Goal: Information Seeking & Learning: Learn about a topic

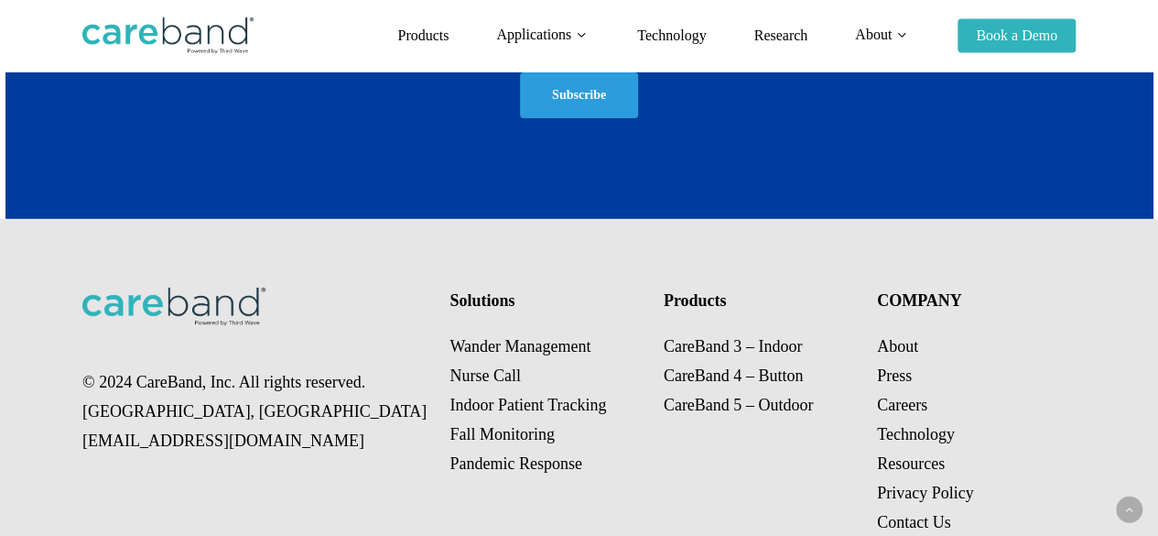
scroll to position [3048, 0]
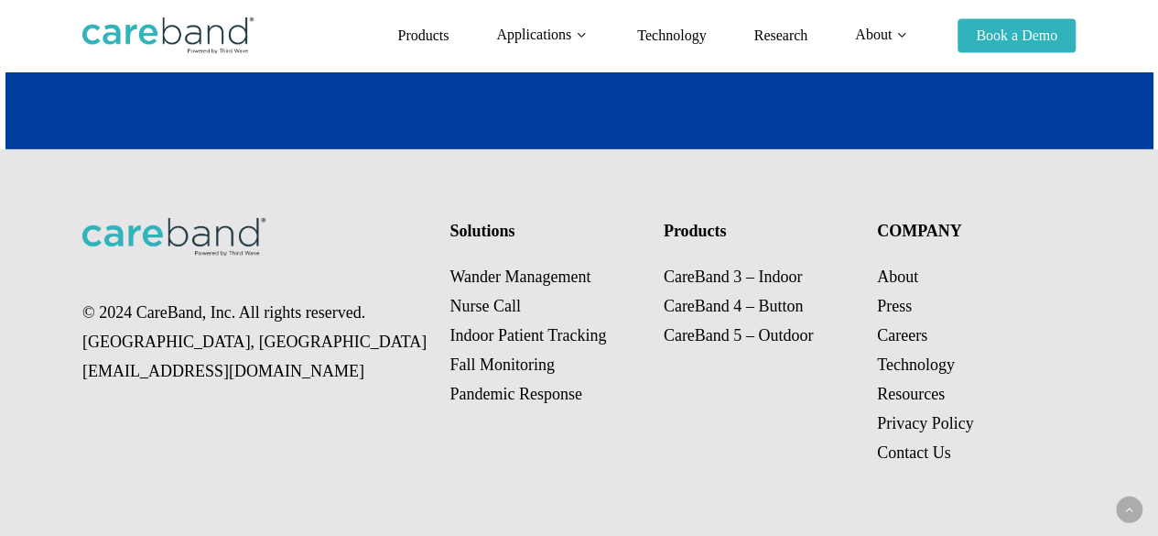
click at [887, 292] on p "About Press Careers Technology Resources Privacy Policy Contact Us" at bounding box center [974, 364] width 194 height 205
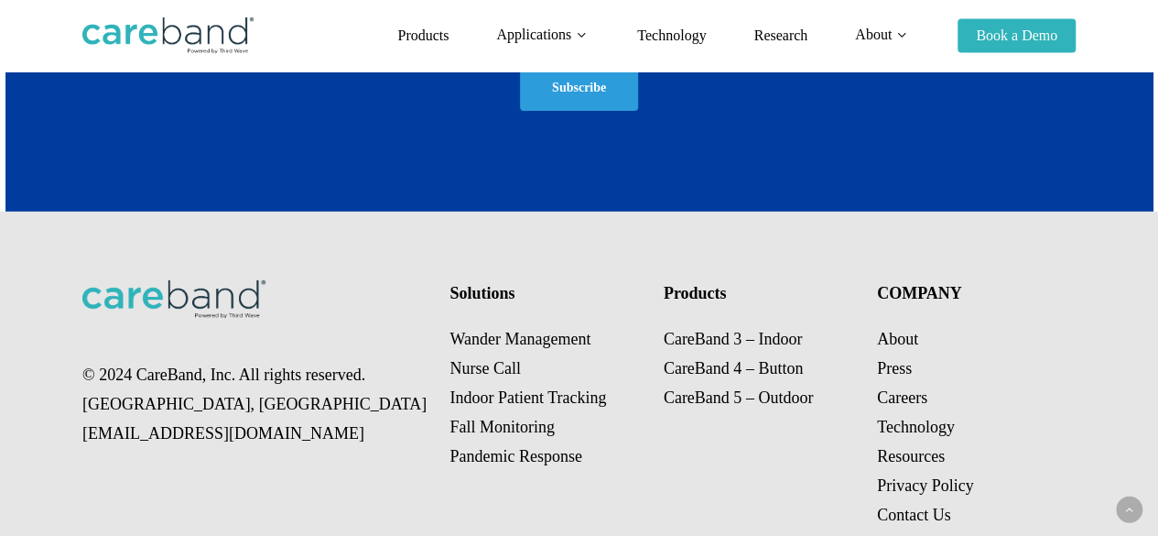
scroll to position [2956, 0]
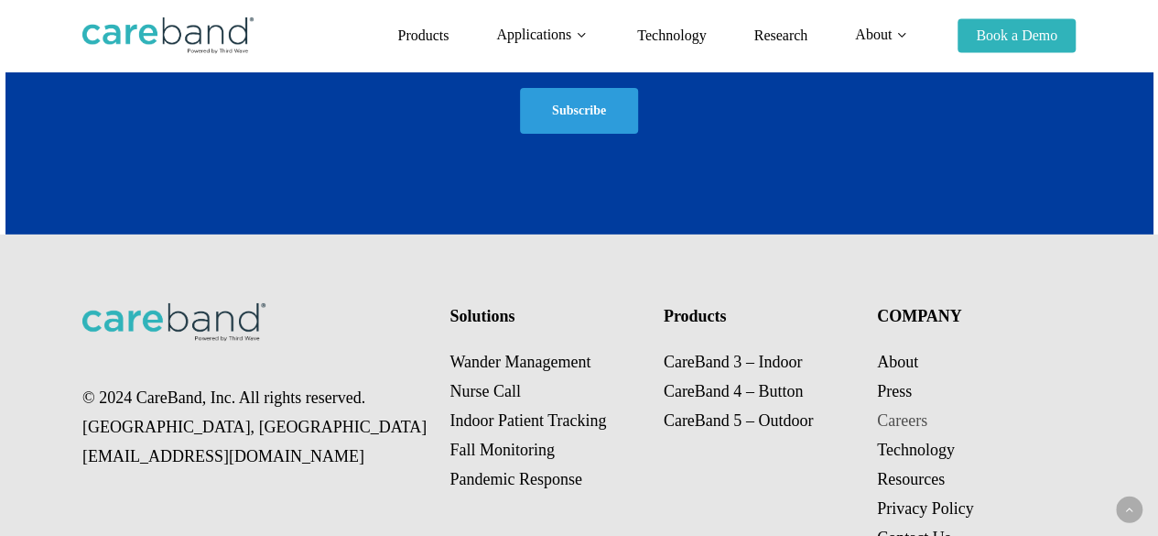
click at [892, 422] on link "Careers" at bounding box center [902, 420] width 50 height 18
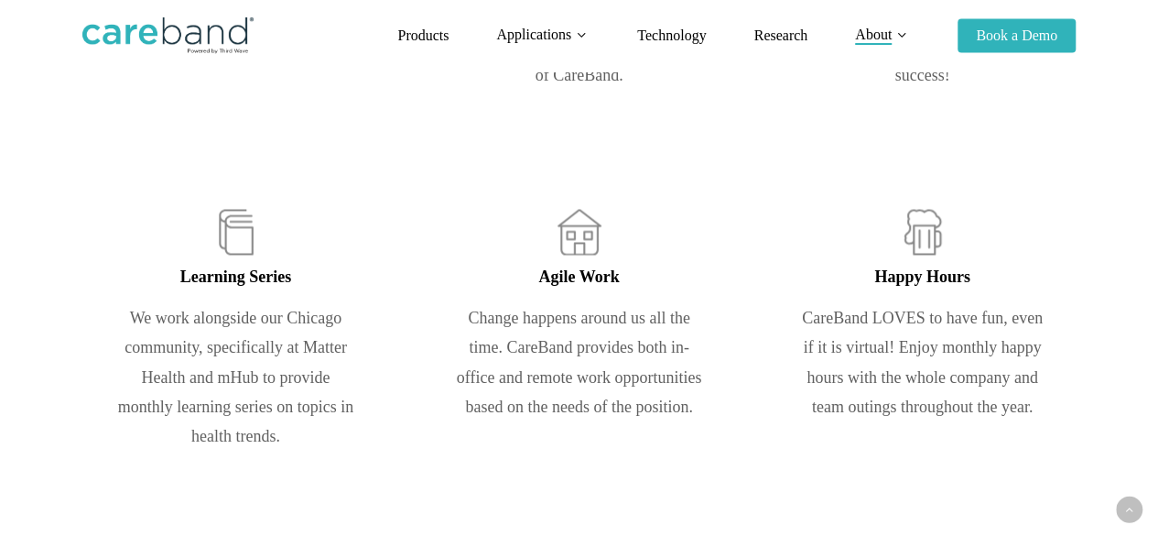
scroll to position [1374, 0]
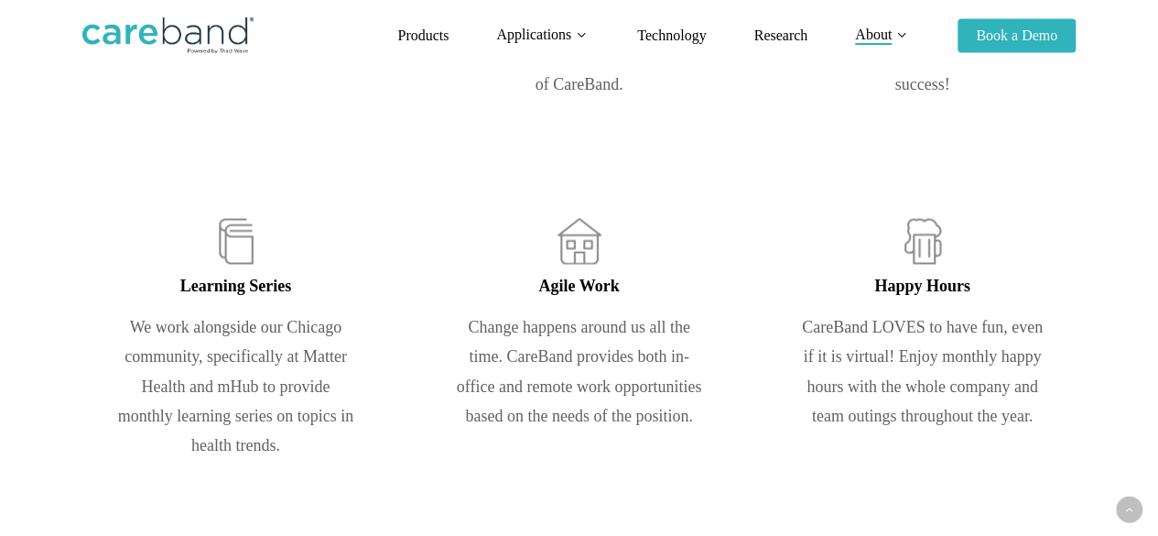
click at [141, 43] on img at bounding box center [167, 35] width 171 height 37
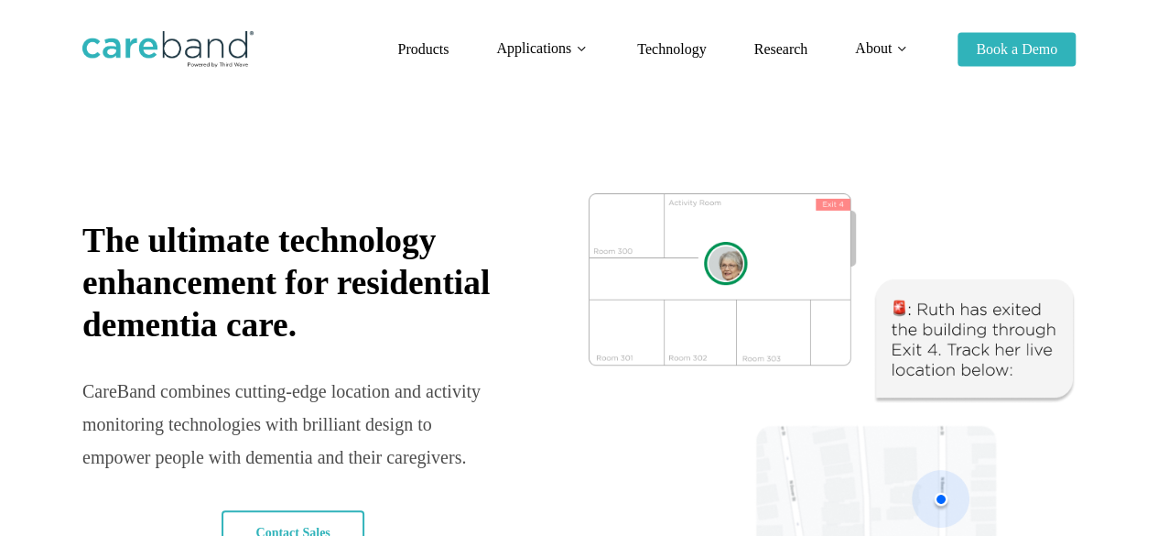
click at [610, 232] on img at bounding box center [833, 391] width 488 height 397
click at [212, 38] on img at bounding box center [167, 49] width 171 height 37
click at [701, 52] on span "Technology" at bounding box center [671, 49] width 69 height 16
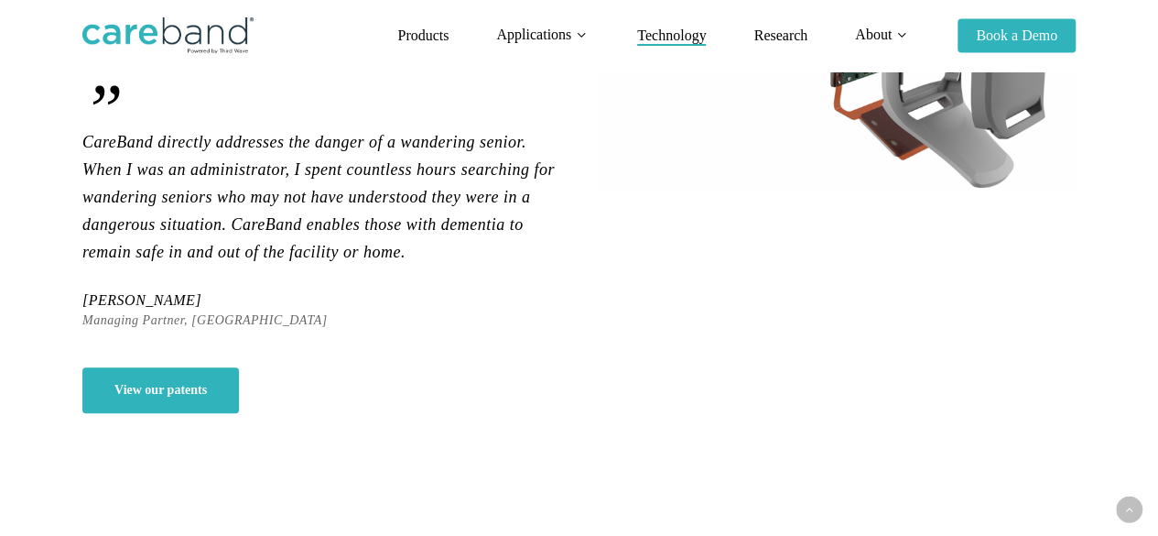
scroll to position [641, 0]
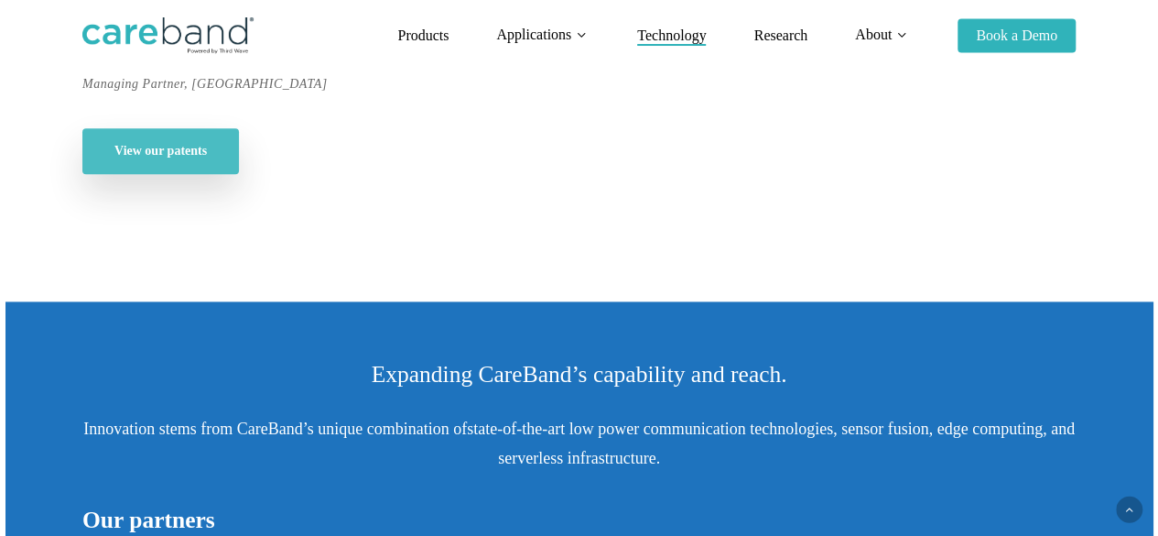
click at [210, 164] on link "View our patents" at bounding box center [160, 151] width 157 height 46
